Goal: Task Accomplishment & Management: Complete application form

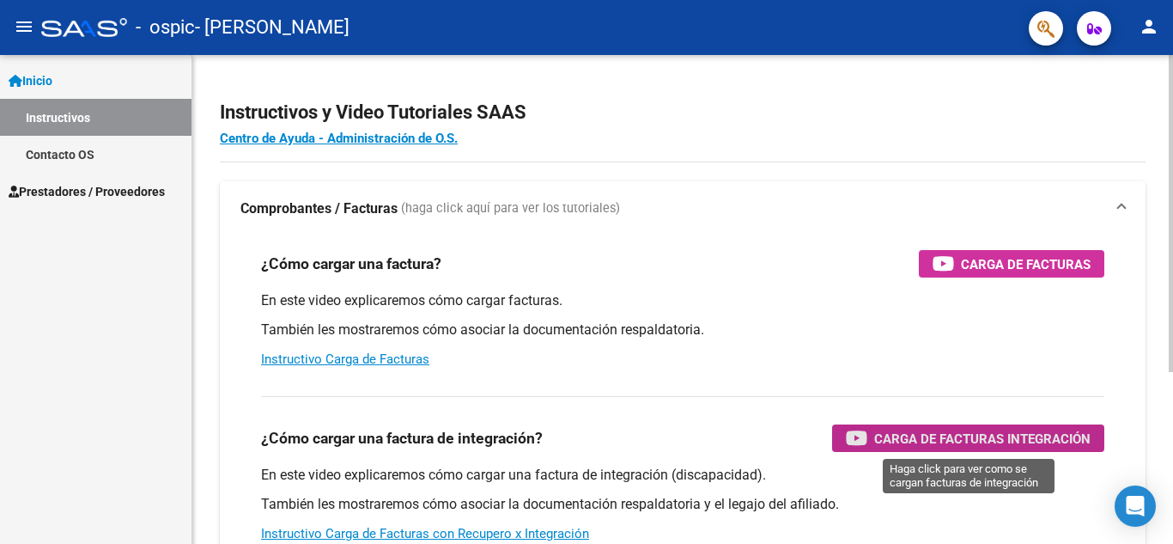
click at [894, 432] on span "Carga de Facturas Integración" at bounding box center [982, 438] width 216 height 21
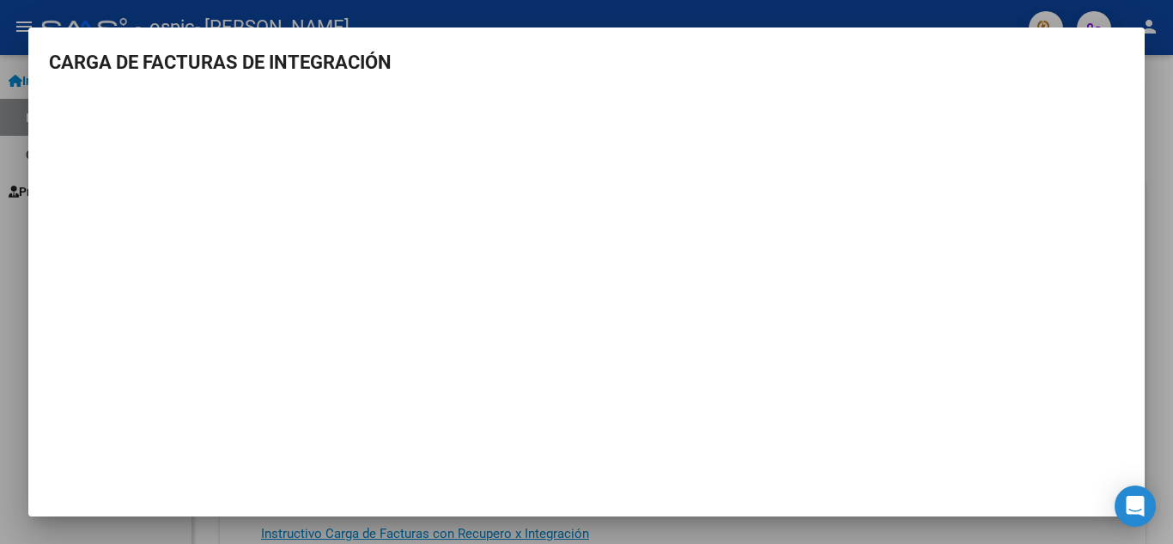
click at [1172, 88] on div at bounding box center [586, 272] width 1173 height 544
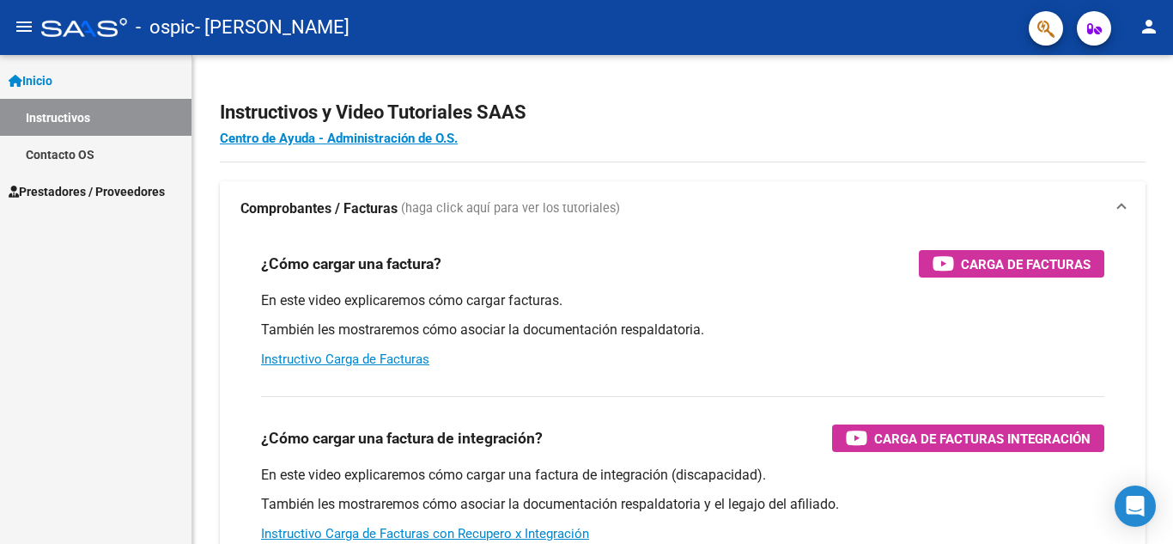
click at [64, 189] on span "Prestadores / Proveedores" at bounding box center [87, 191] width 156 height 19
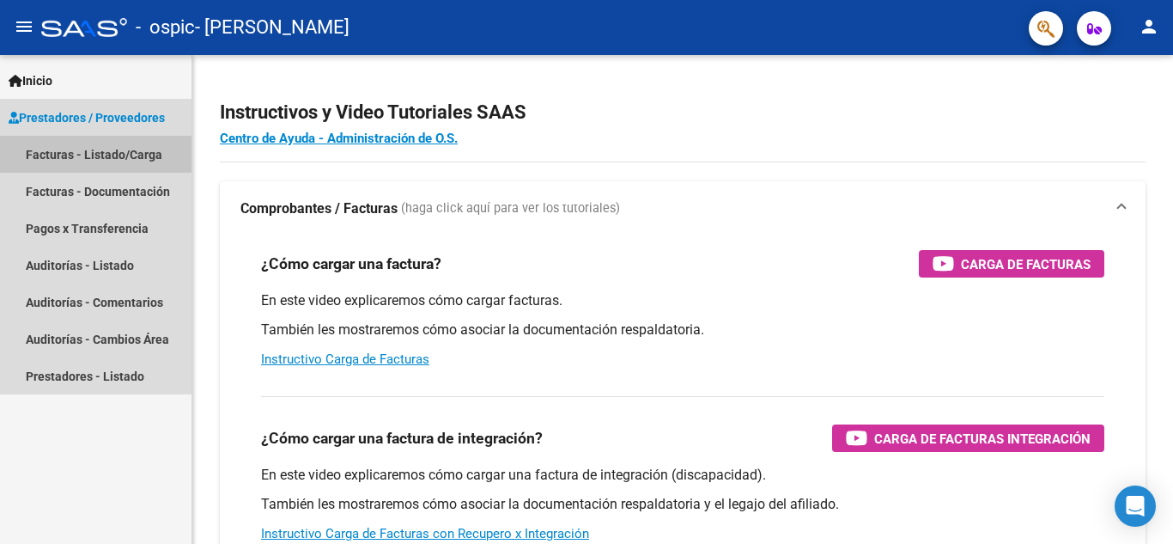
click at [93, 150] on link "Facturas - Listado/Carga" at bounding box center [96, 154] width 192 height 37
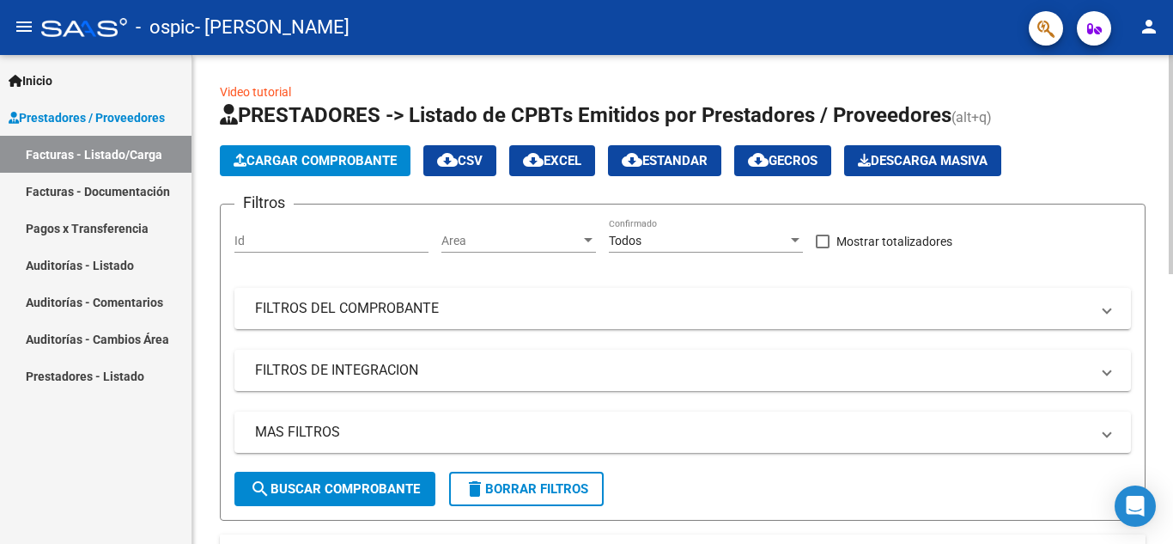
click at [320, 159] on span "Cargar Comprobante" at bounding box center [315, 160] width 163 height 15
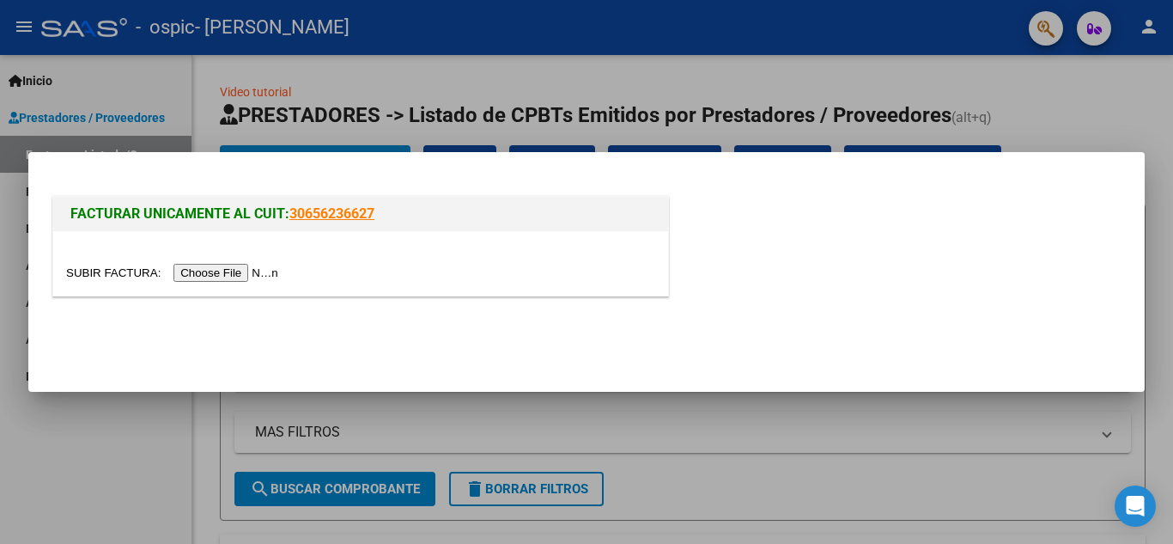
click at [240, 271] on input "file" at bounding box center [174, 273] width 217 height 18
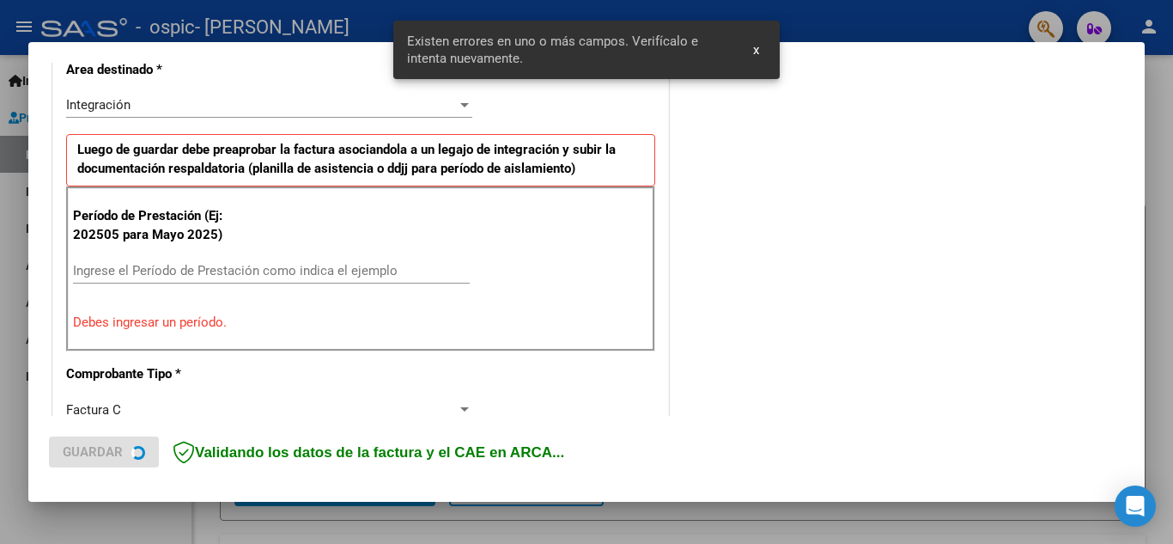
scroll to position [422, 0]
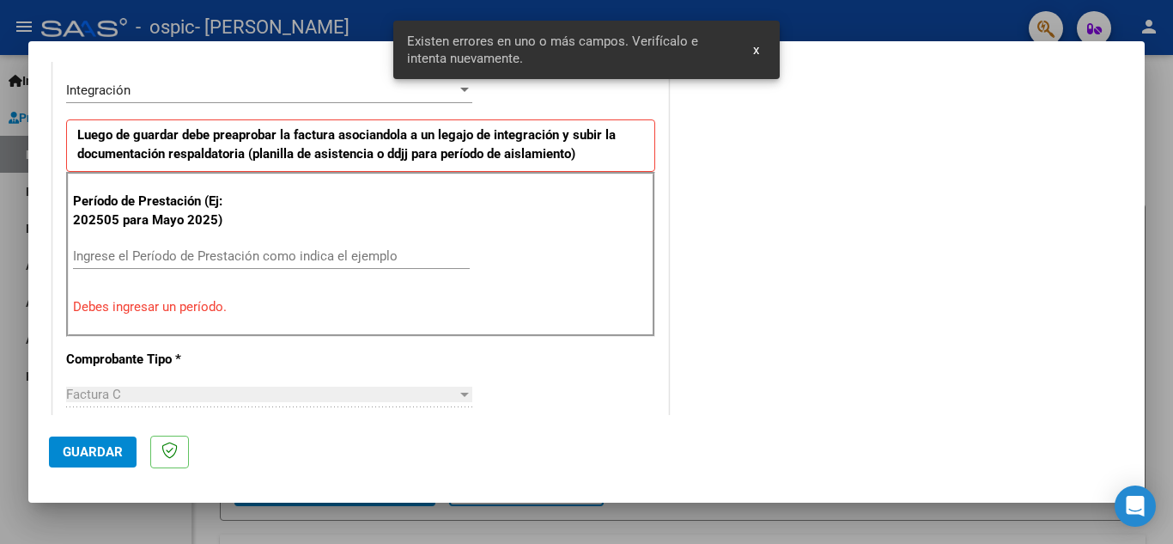
click at [107, 253] on input "Ingrese el Período de Prestación como indica el ejemplo" at bounding box center [271, 255] width 397 height 15
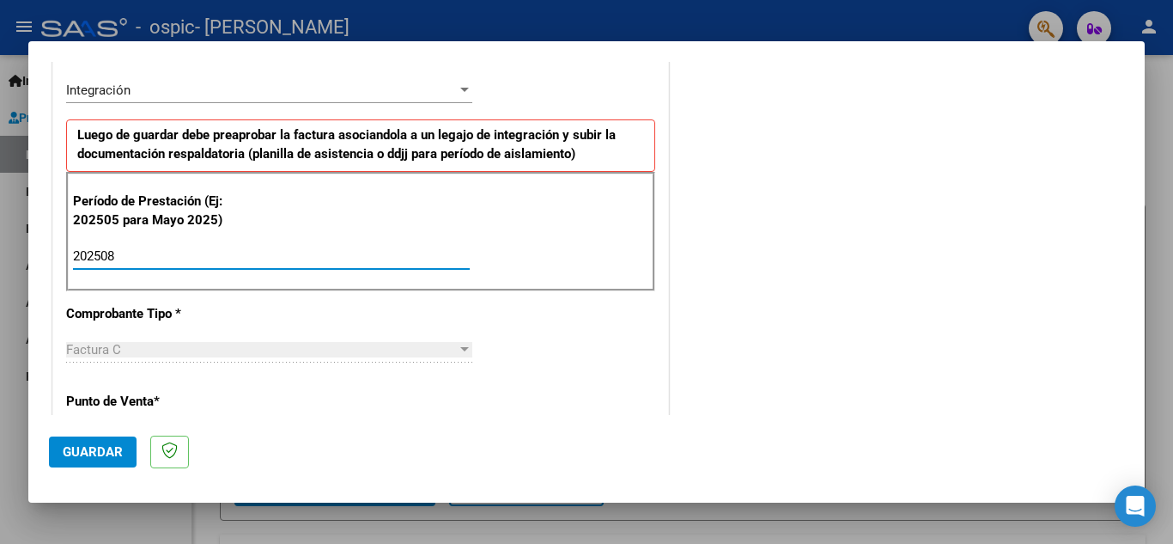
type input "202508"
click at [386, 403] on div "CUIT * 27-23850260-3 Ingresar CUIT ANALISIS PRESTADOR [PERSON_NAME] [PERSON_NAM…" at bounding box center [360, 501] width 615 height 1292
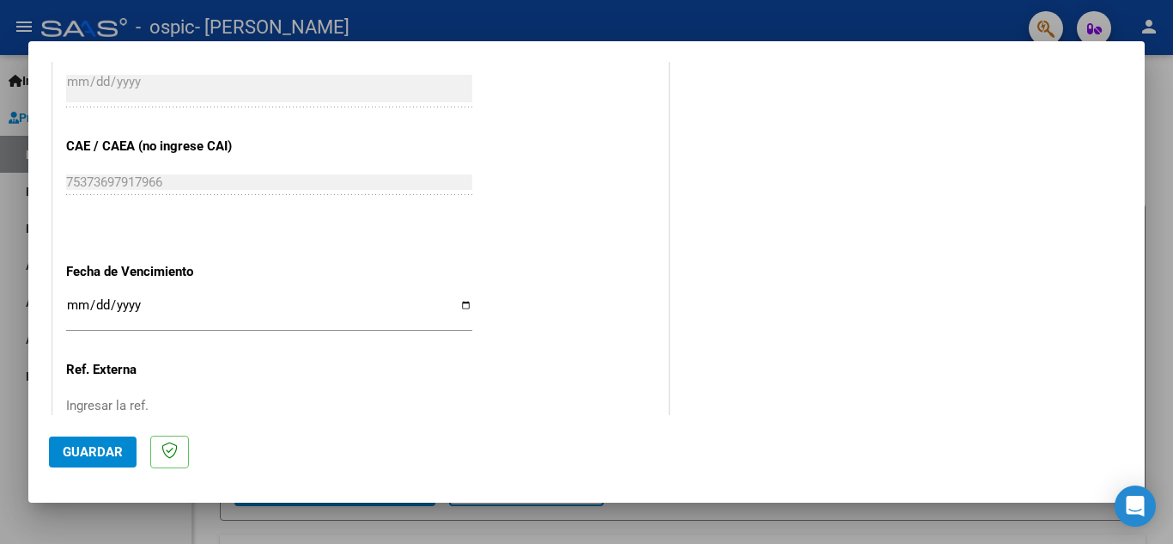
scroll to position [1158, 0]
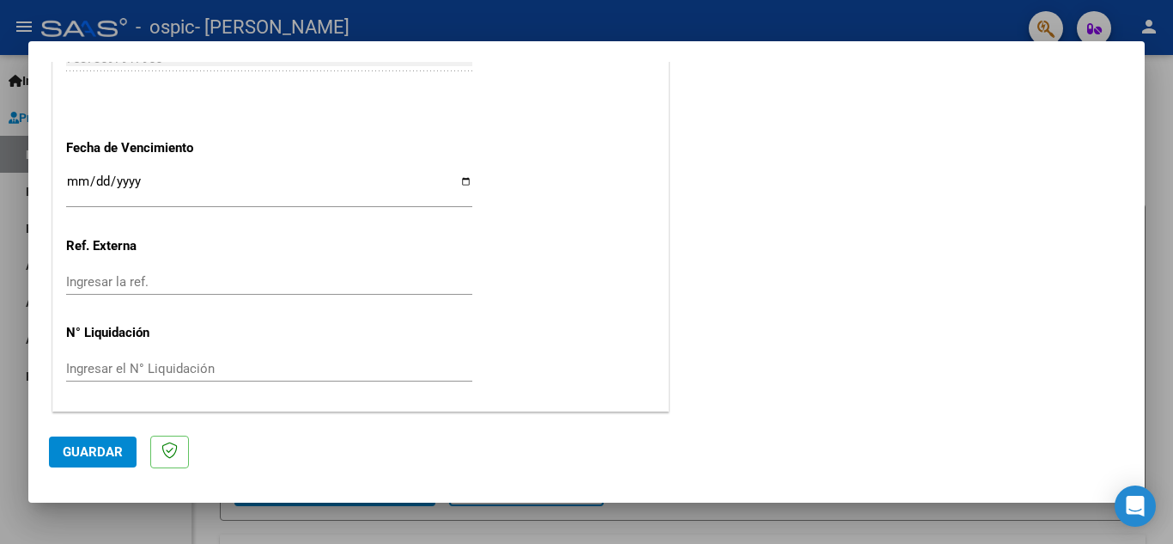
click at [98, 449] on span "Guardar" at bounding box center [93, 451] width 60 height 15
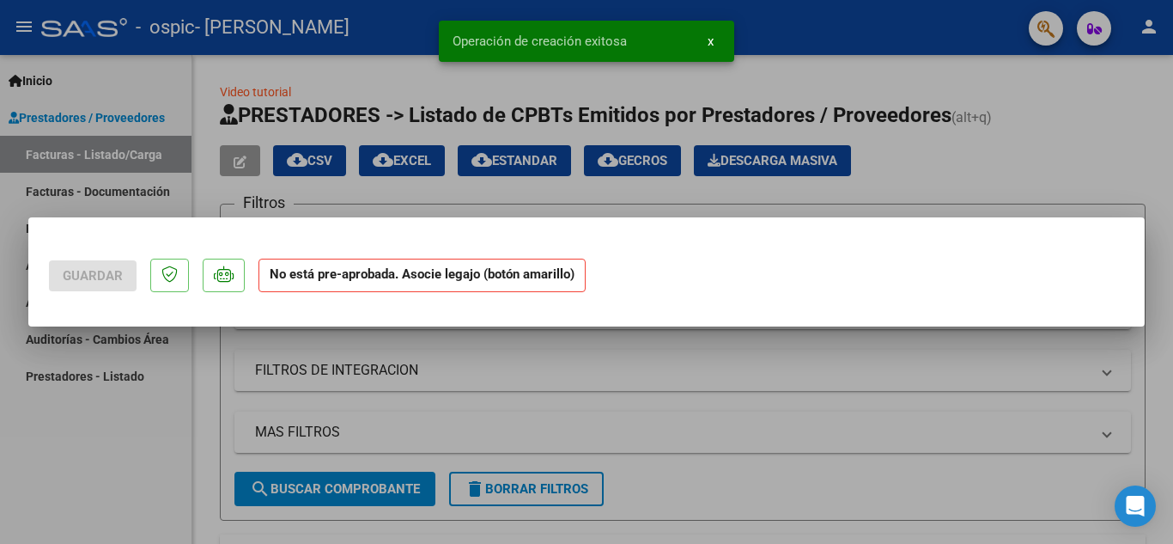
scroll to position [0, 0]
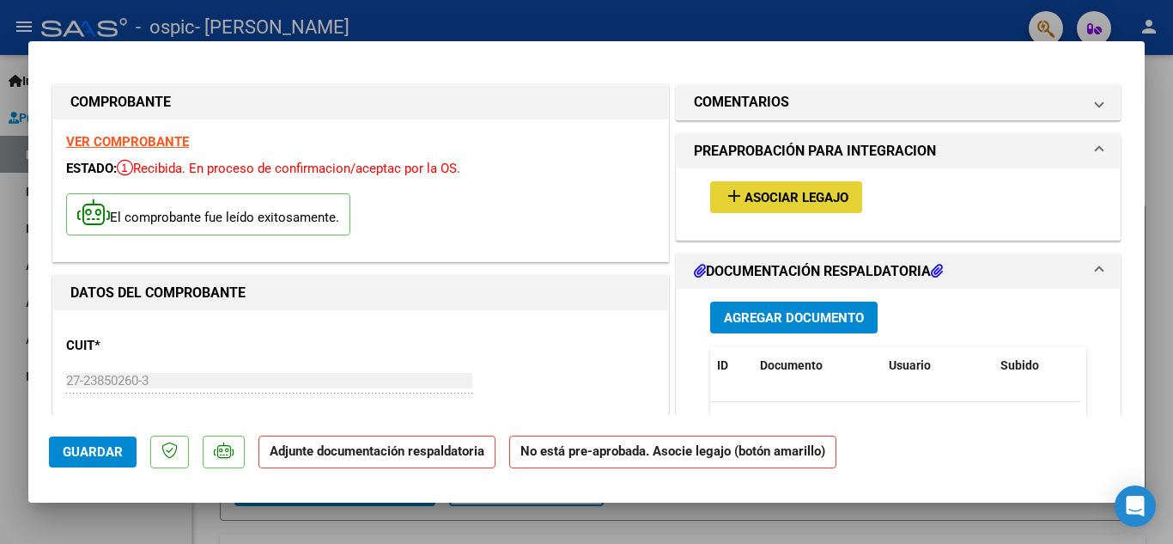
click at [733, 192] on mat-icon "add" at bounding box center [734, 195] width 21 height 21
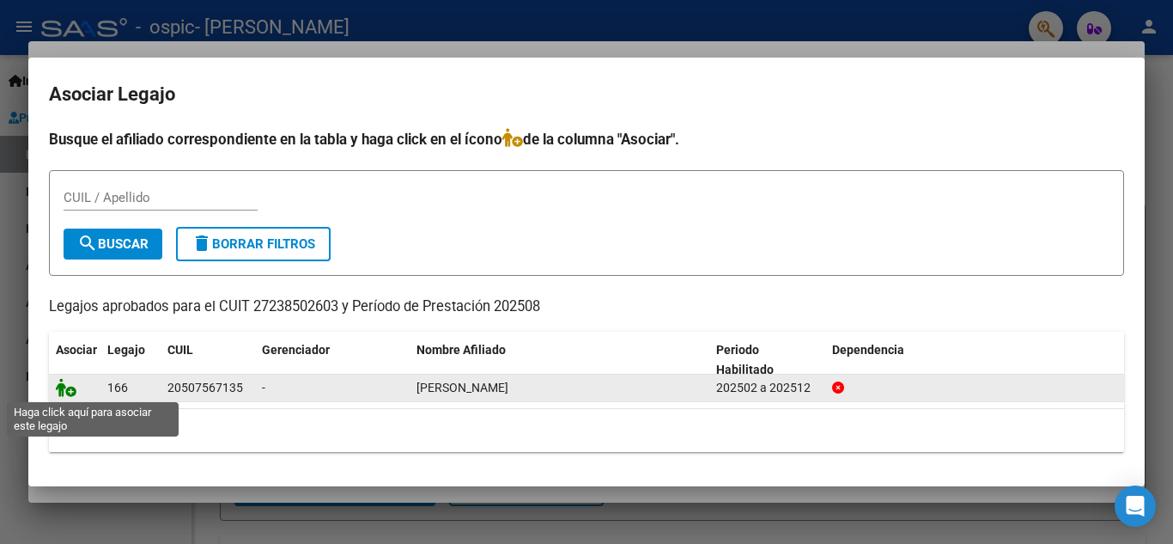
click at [64, 387] on icon at bounding box center [66, 387] width 21 height 19
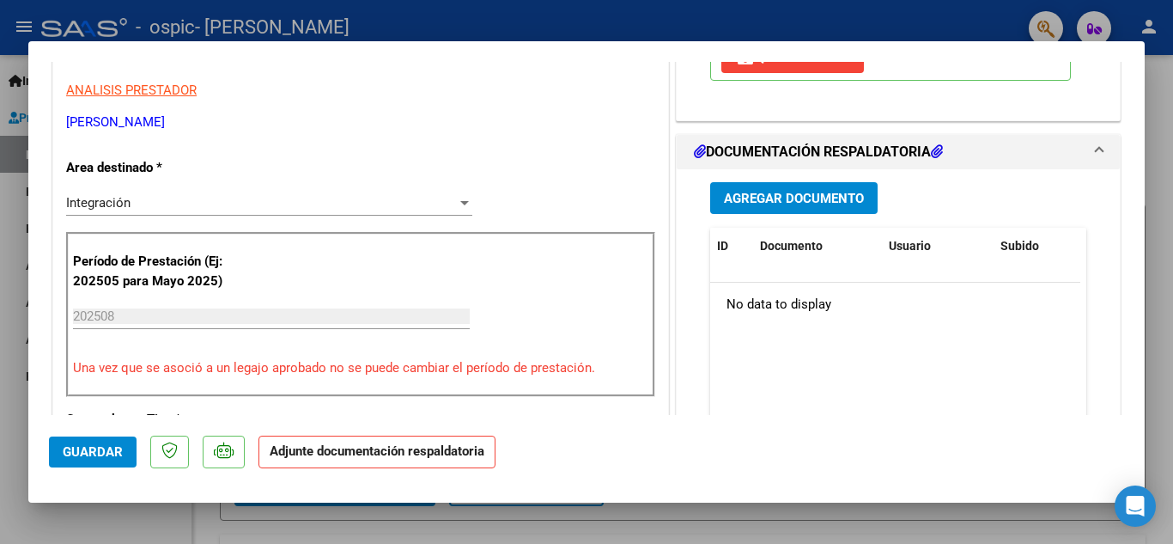
scroll to position [344, 0]
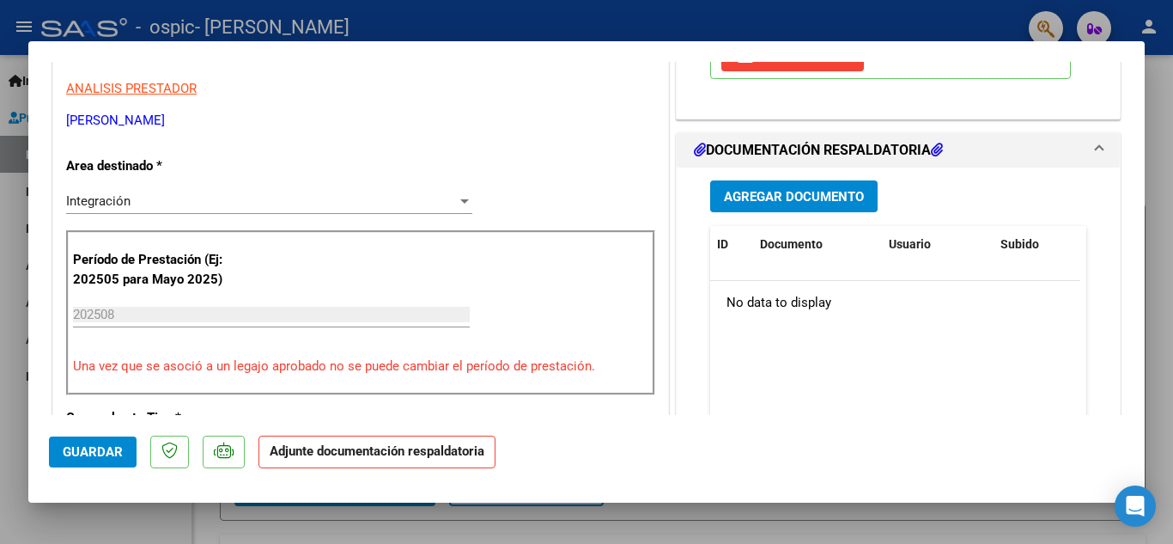
click at [776, 194] on span "Agregar Documento" at bounding box center [794, 196] width 140 height 15
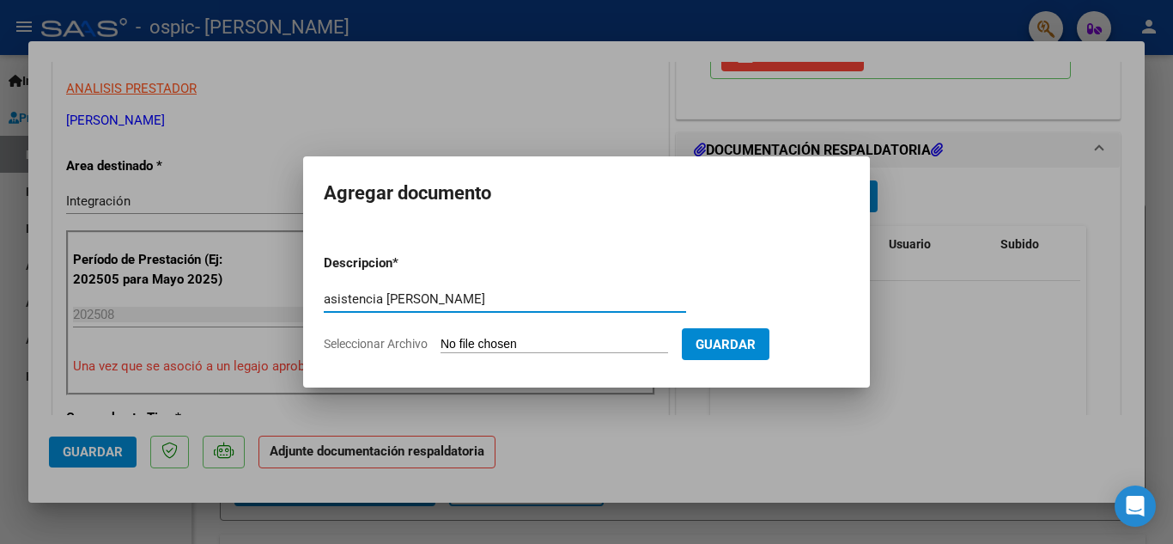
click at [513, 304] on input "asistencia [PERSON_NAME]" at bounding box center [505, 298] width 362 height 15
type input "asistencia [PERSON_NAME]"
click at [464, 337] on input "Seleccionar Archivo" at bounding box center [555, 345] width 228 height 16
type input "C:\fakepath\Asiatencia-Agosto´25-[PERSON_NAME].pdf"
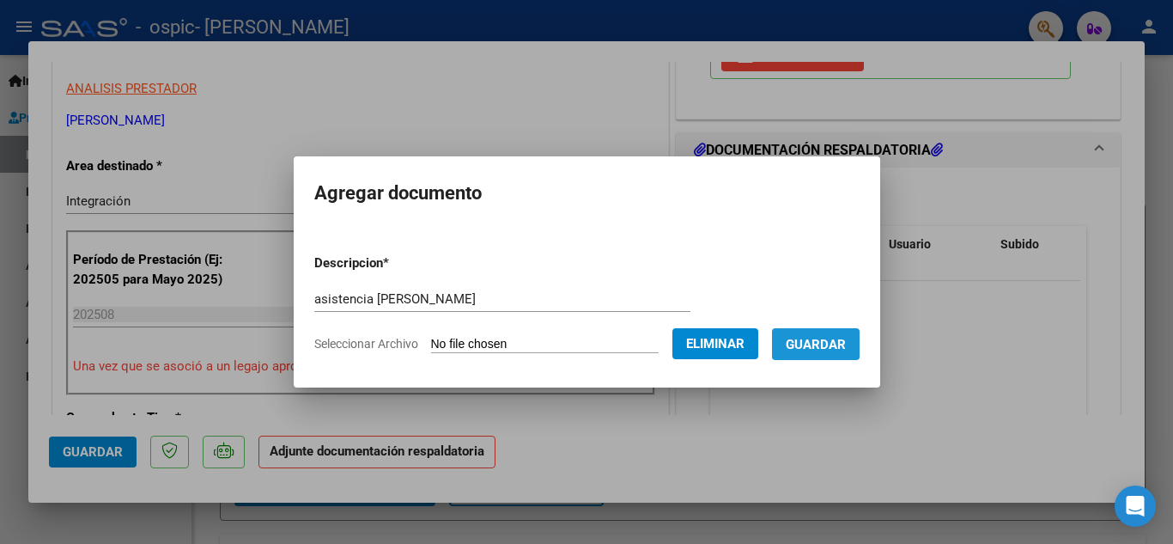
click at [829, 343] on span "Guardar" at bounding box center [816, 344] width 60 height 15
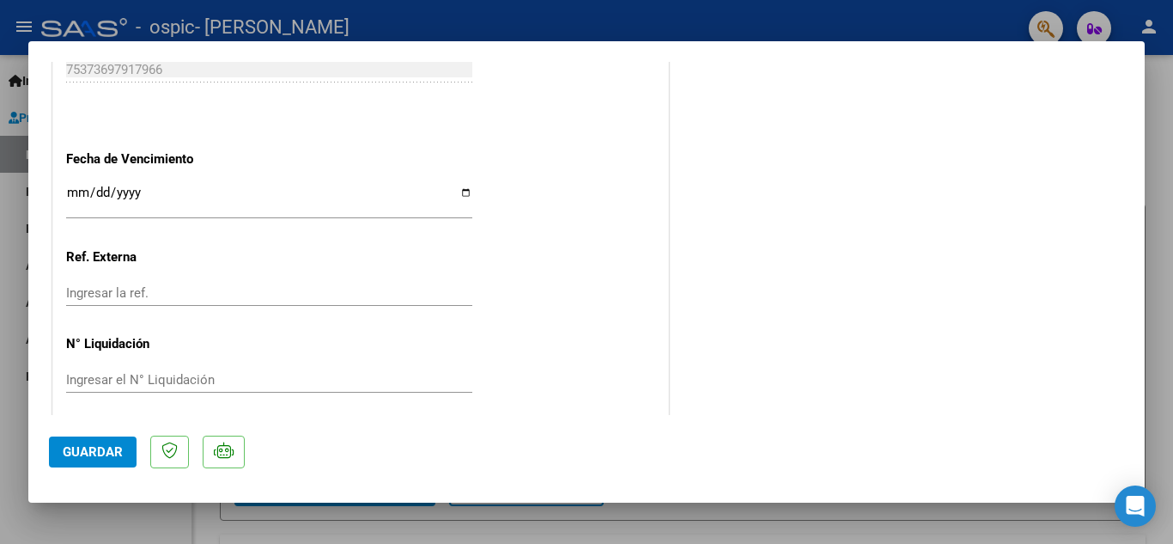
scroll to position [1184, 0]
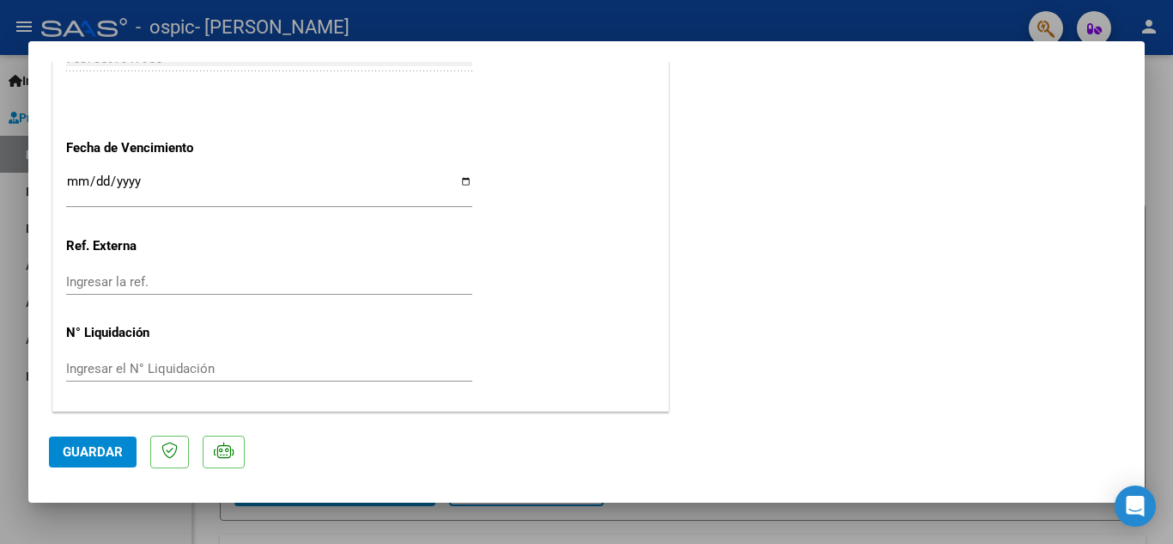
click at [99, 453] on span "Guardar" at bounding box center [93, 451] width 60 height 15
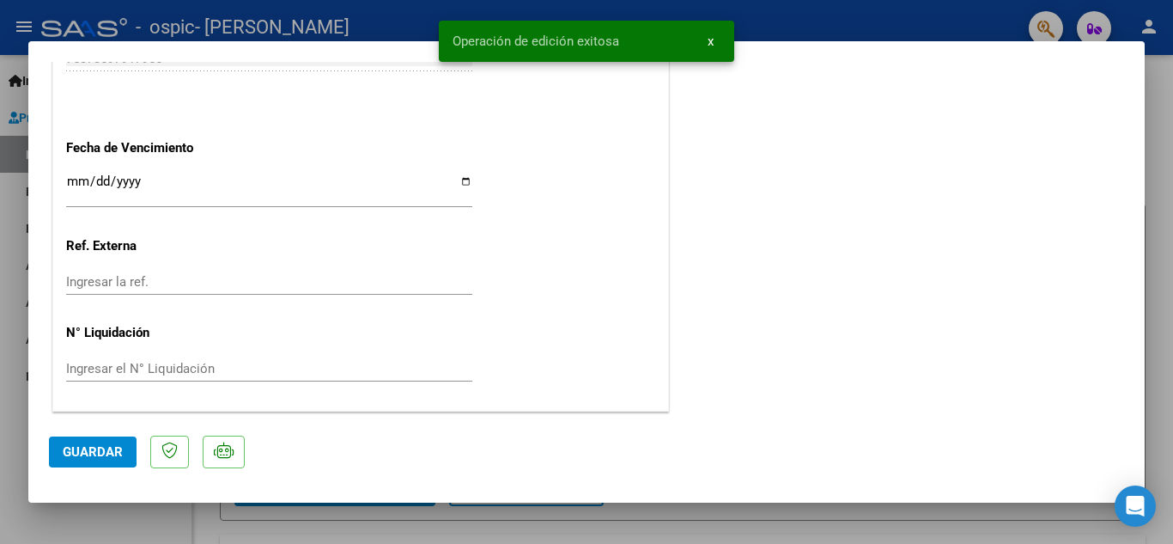
click at [821, 24] on div at bounding box center [586, 272] width 1173 height 544
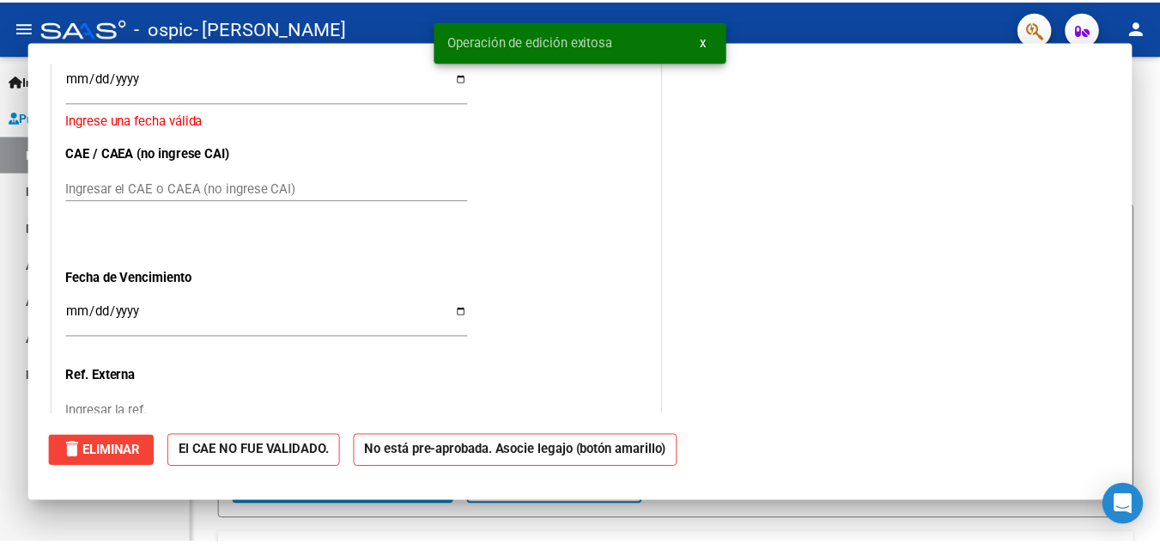
scroll to position [0, 0]
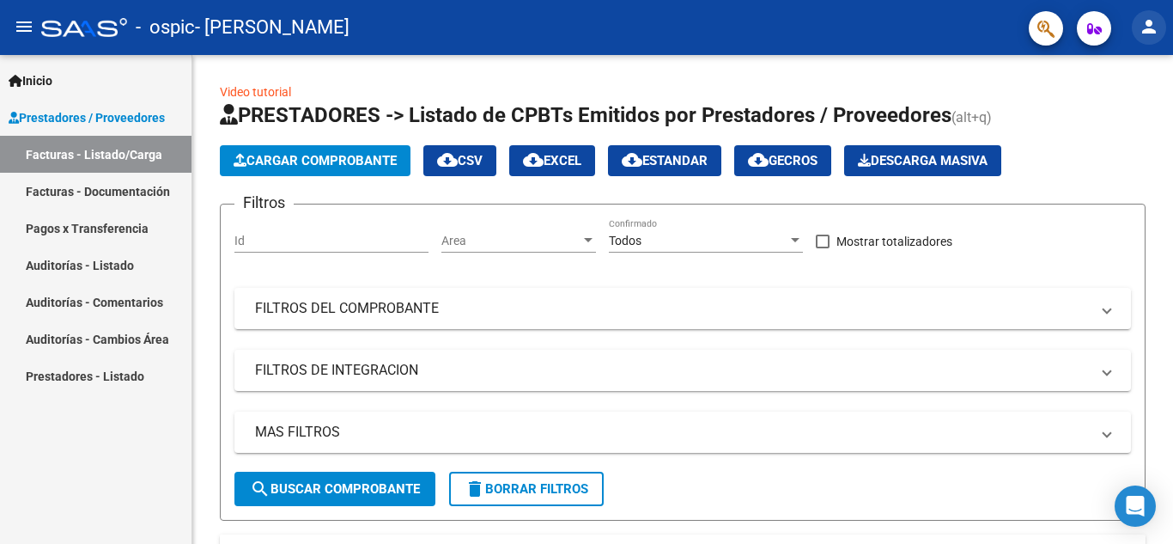
click at [1146, 27] on mat-icon "person" at bounding box center [1149, 26] width 21 height 21
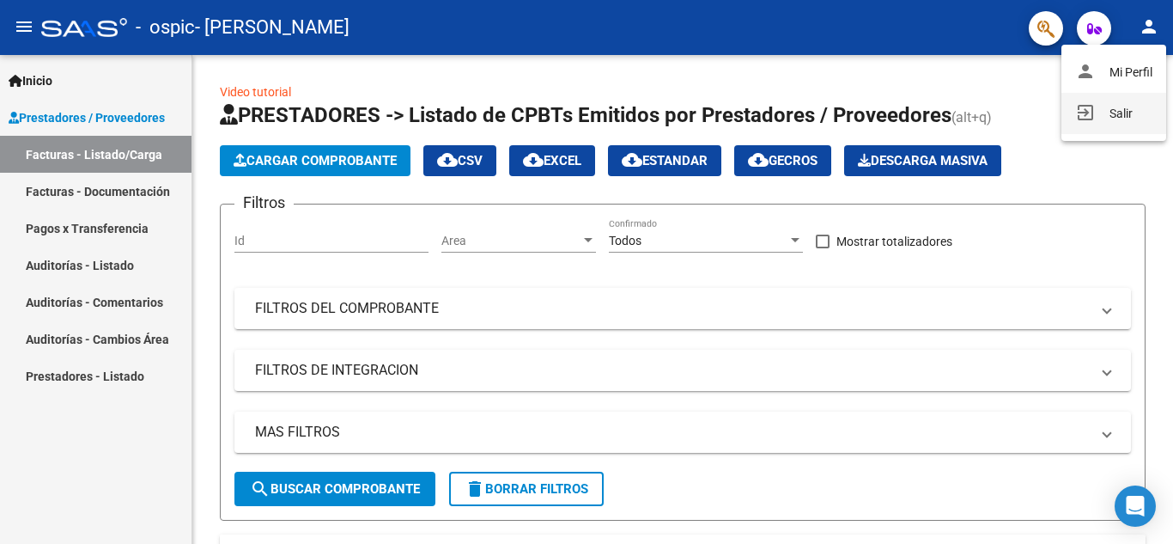
click at [1114, 109] on button "exit_to_app Salir" at bounding box center [1113, 113] width 105 height 41
